Goal: Information Seeking & Learning: Learn about a topic

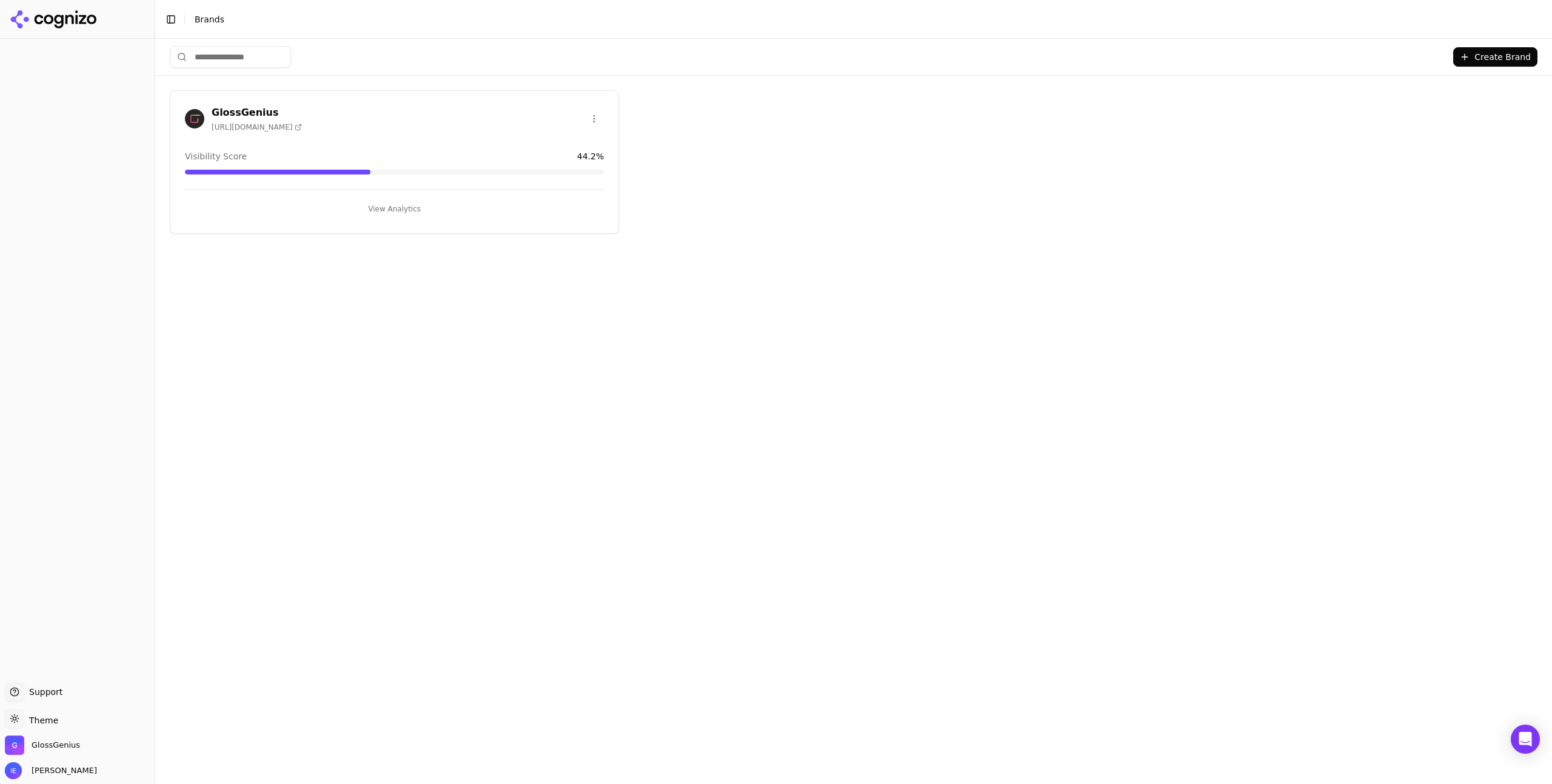
click at [331, 122] on div "GlossGenius [URL][DOMAIN_NAME]" at bounding box center [394, 119] width 419 height 26
drag, startPoint x: 381, startPoint y: 206, endPoint x: 380, endPoint y: 222, distance: 16.0
click at [381, 205] on button "View Analytics" at bounding box center [394, 209] width 419 height 19
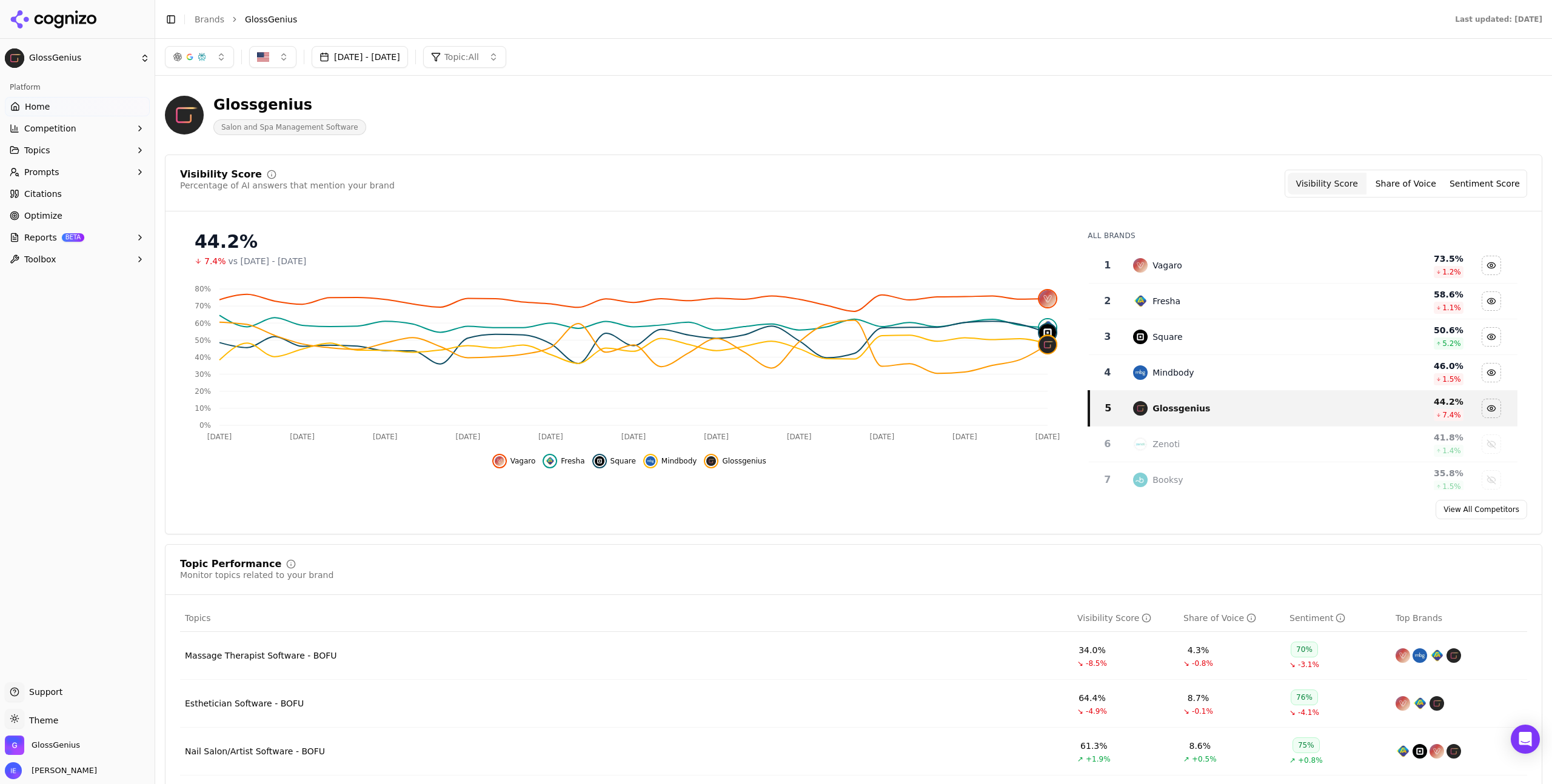
click at [40, 130] on span "Competition" at bounding box center [50, 129] width 52 height 12
click at [46, 149] on span "Metrics" at bounding box center [78, 148] width 106 height 12
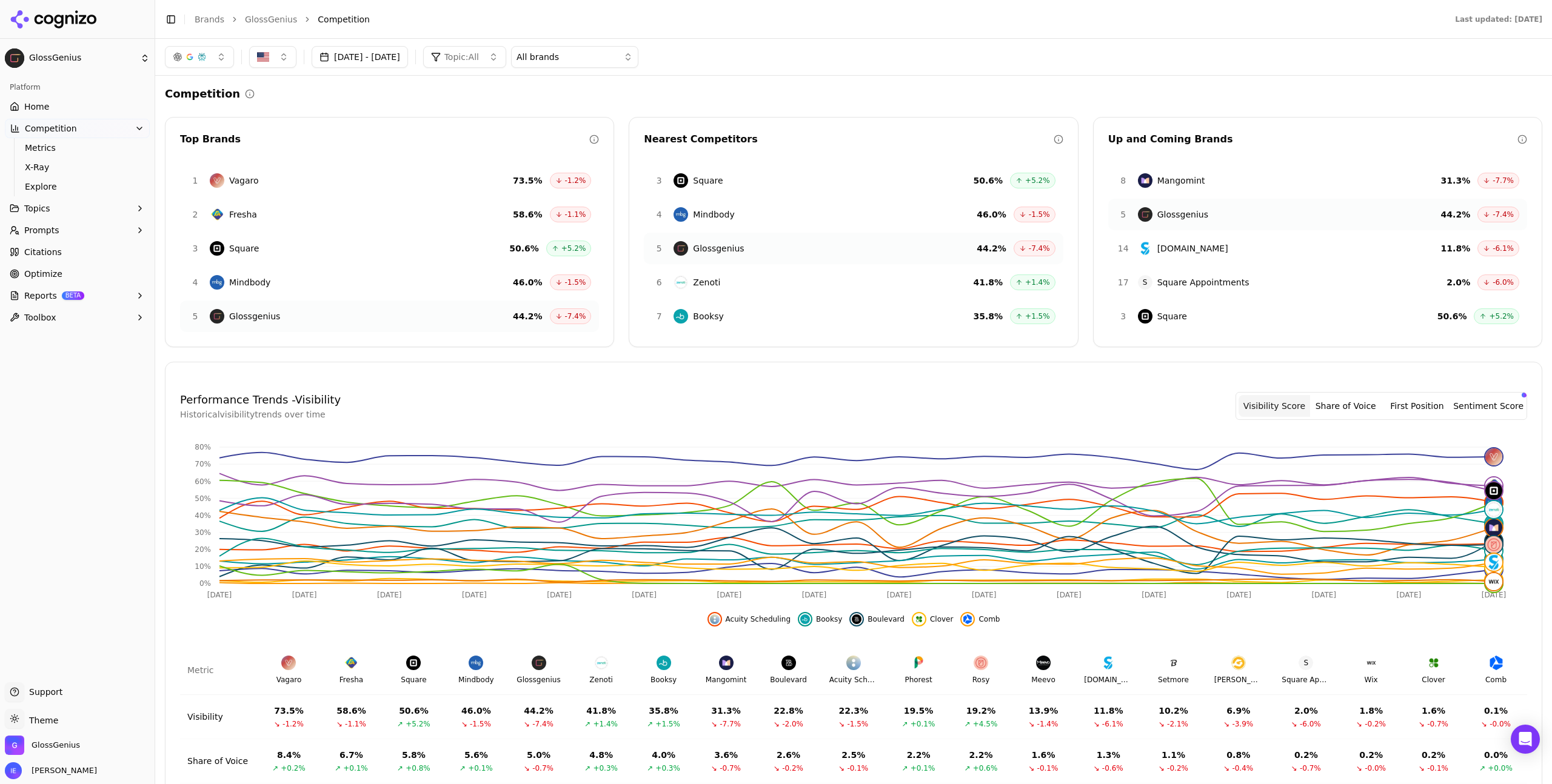
click at [218, 53] on button "button" at bounding box center [199, 56] width 69 height 22
click at [62, 212] on button "Topics" at bounding box center [78, 209] width 145 height 19
click at [80, 304] on span "View All" at bounding box center [78, 306] width 106 height 12
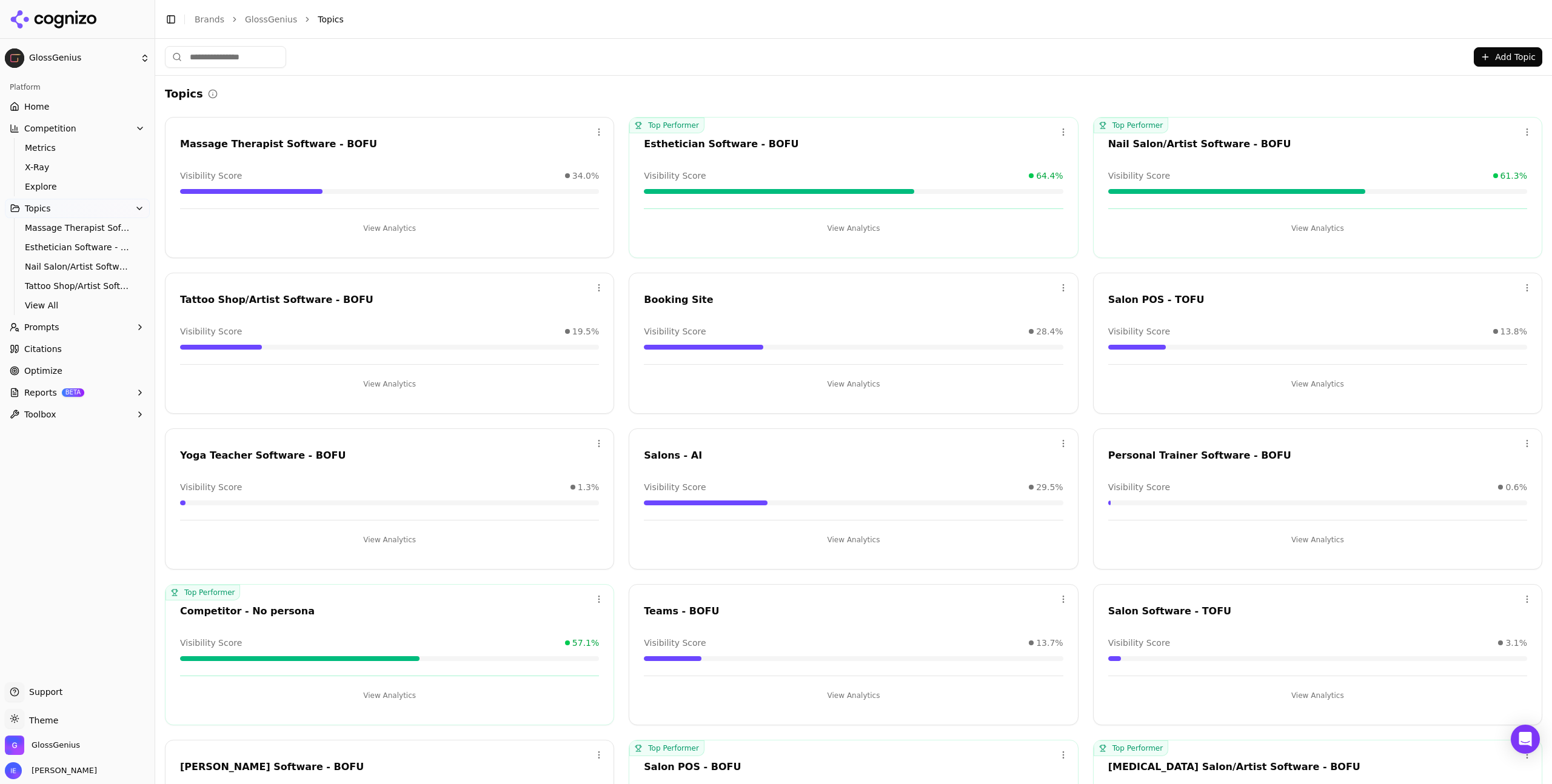
click at [397, 232] on button "View Analytics" at bounding box center [389, 228] width 419 height 19
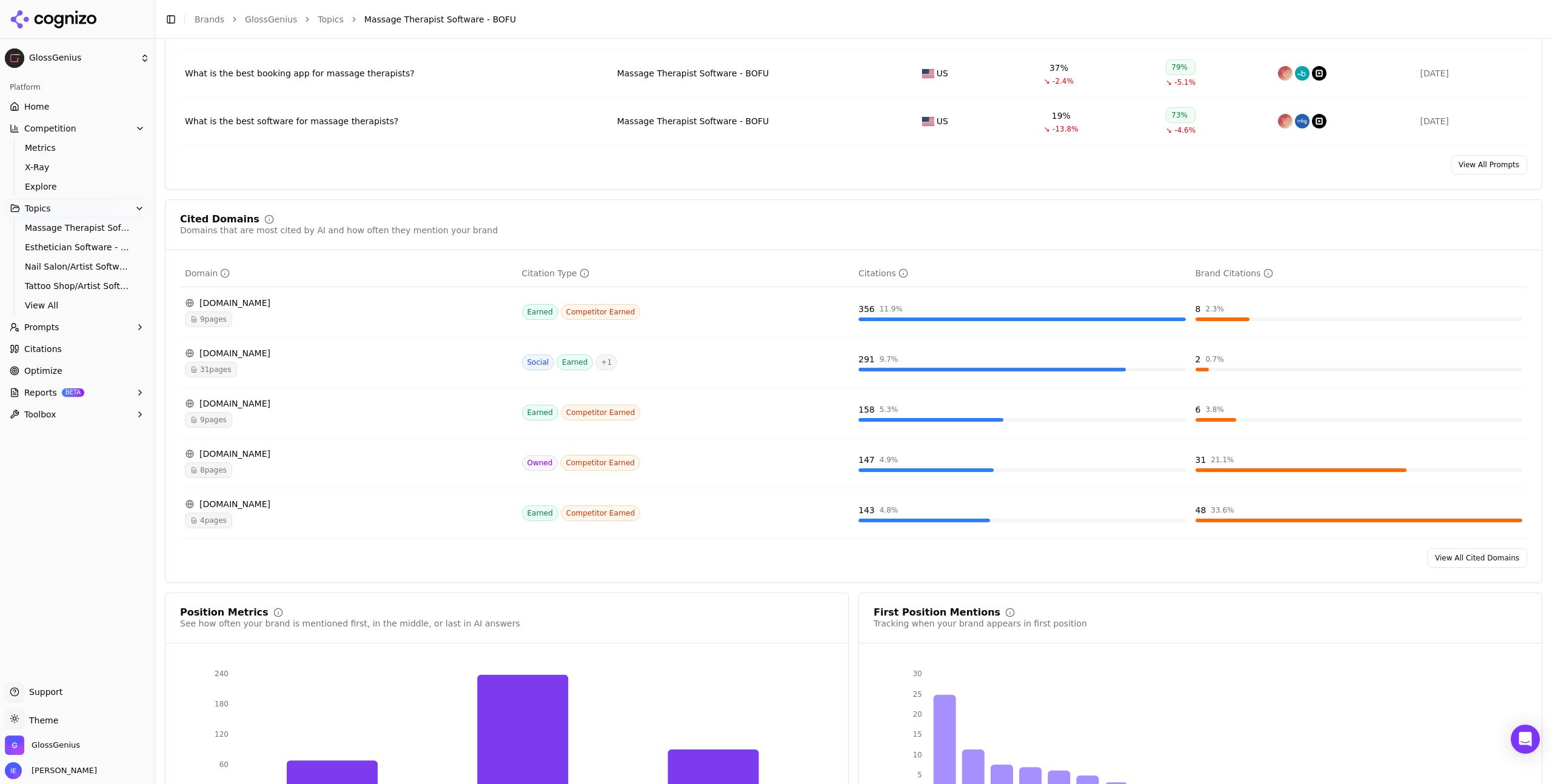
scroll to position [700, 0]
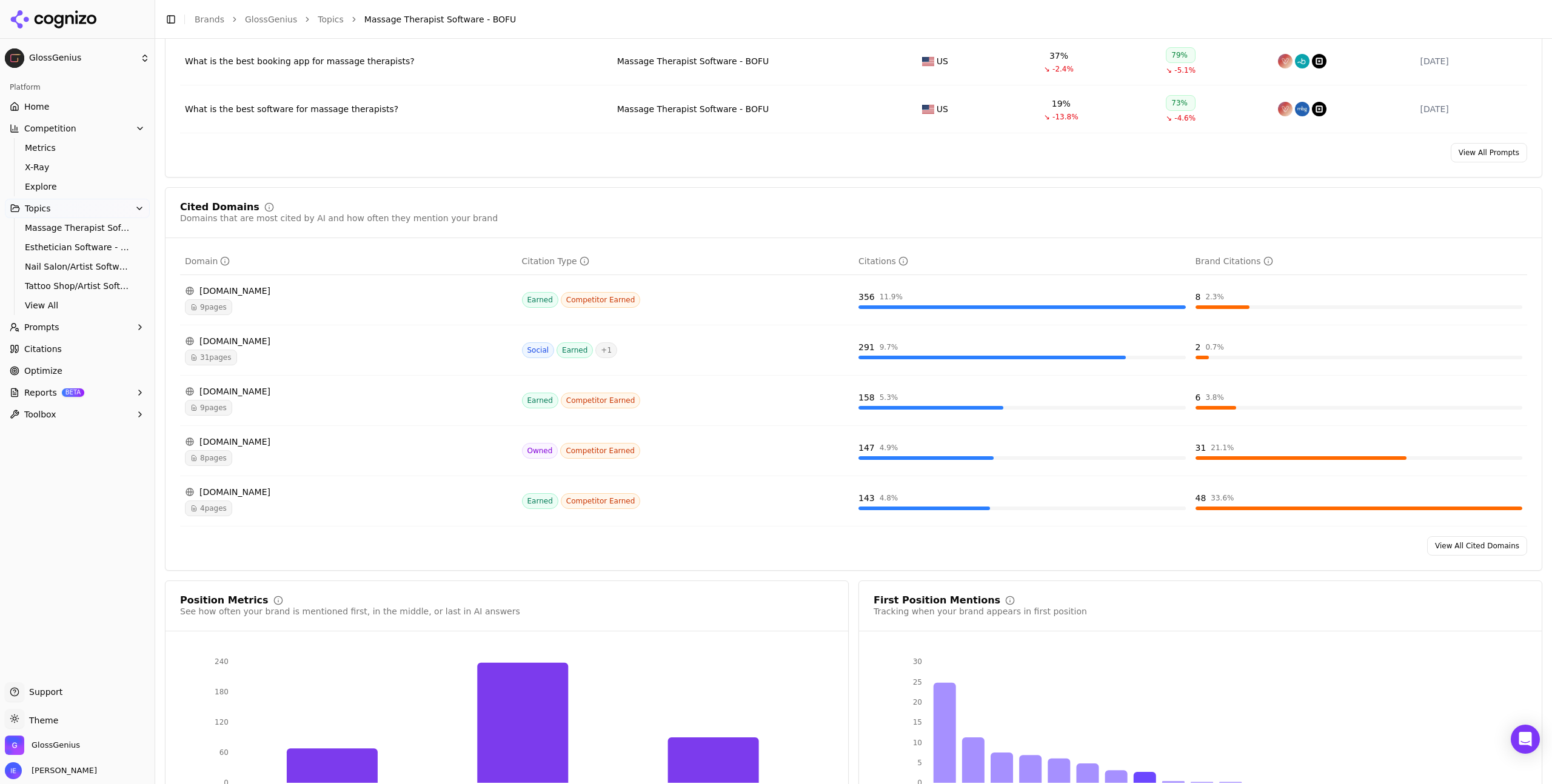
click at [390, 457] on div "8 pages" at bounding box center [348, 458] width 327 height 16
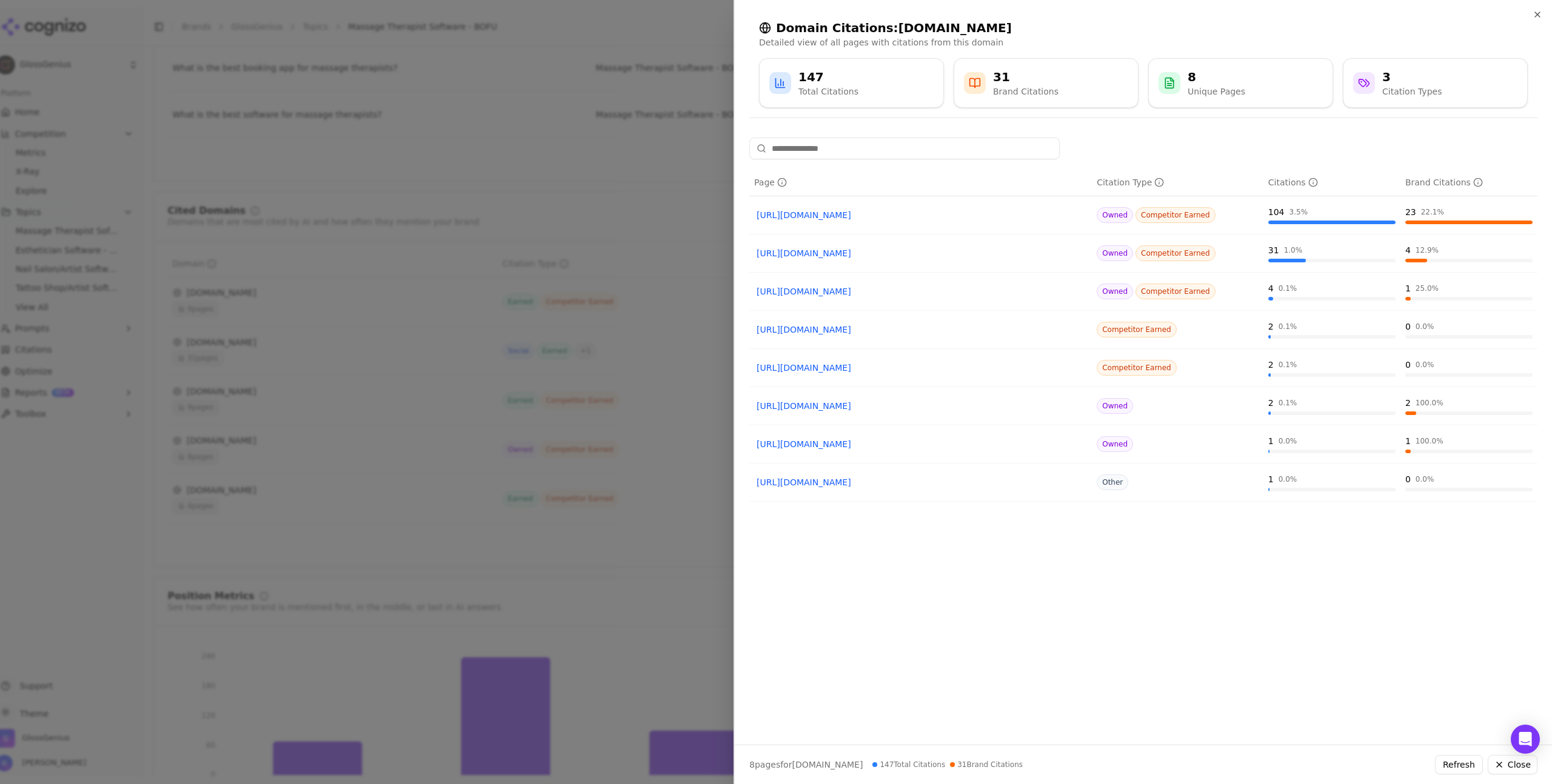
click at [466, 154] on div at bounding box center [776, 392] width 1552 height 784
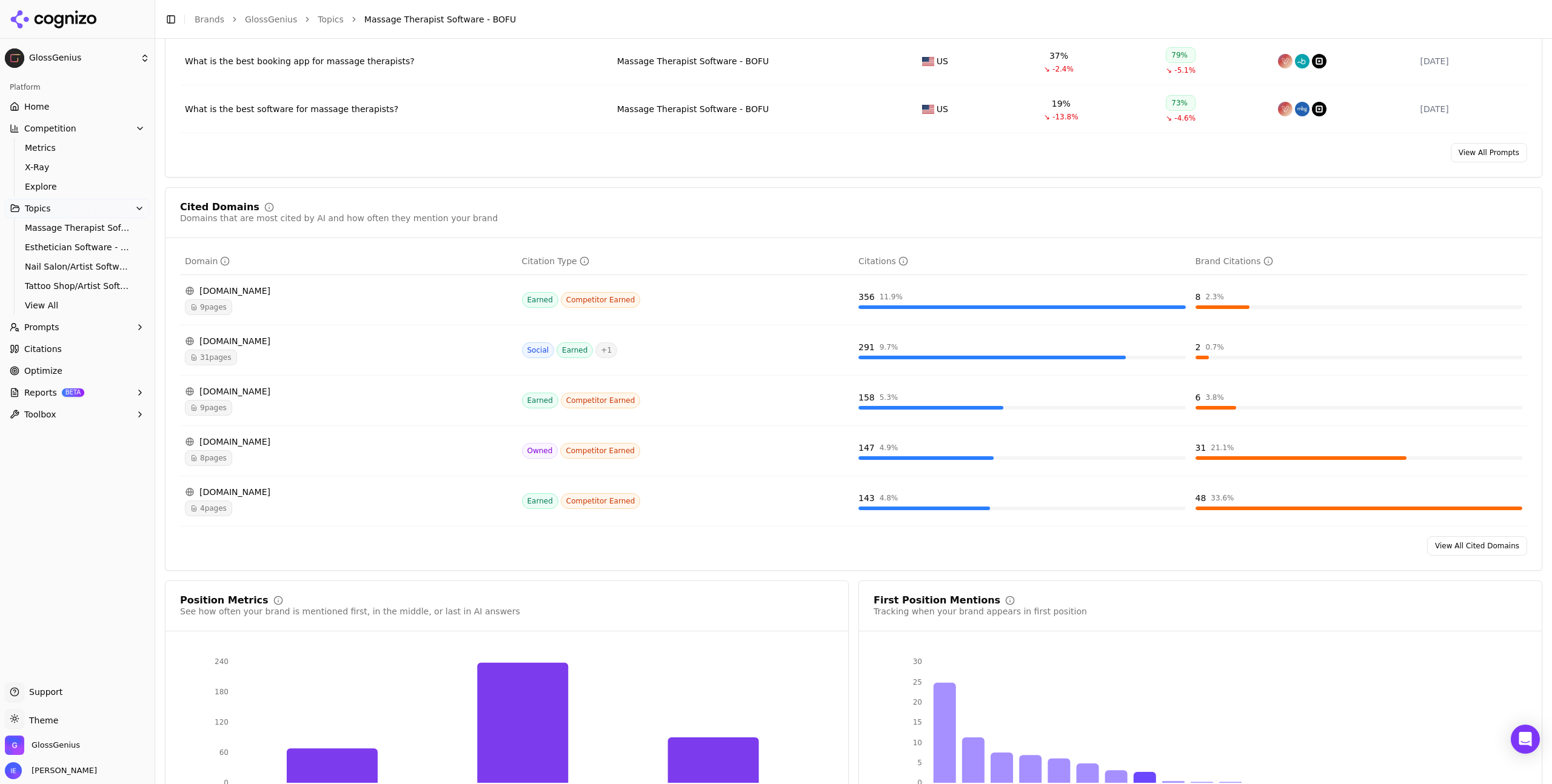
click at [416, 351] on div "[DOMAIN_NAME] 31 pages" at bounding box center [348, 350] width 327 height 30
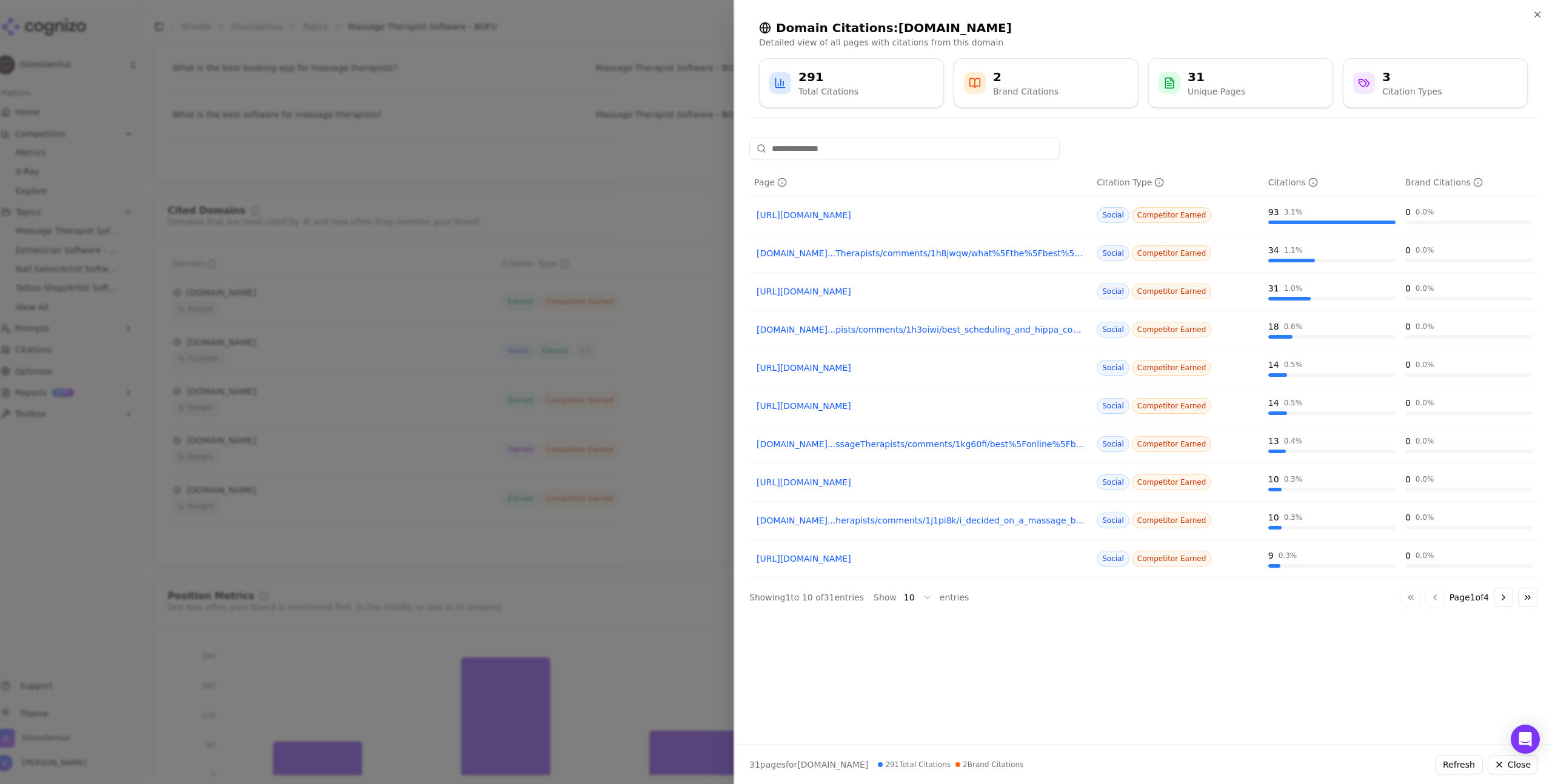
click at [915, 218] on link "[URL][DOMAIN_NAME]" at bounding box center [920, 215] width 328 height 12
